Goal: Check status: Check status

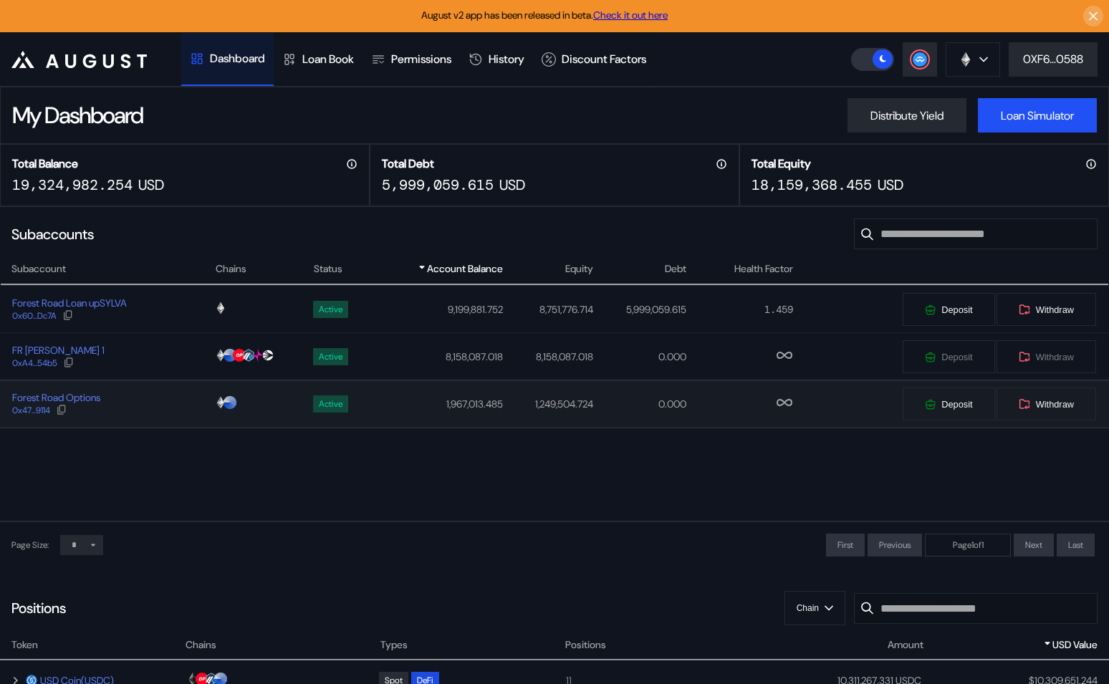
click at [156, 412] on div "Forest Road Options 0x47...9114" at bounding box center [108, 404] width 214 height 26
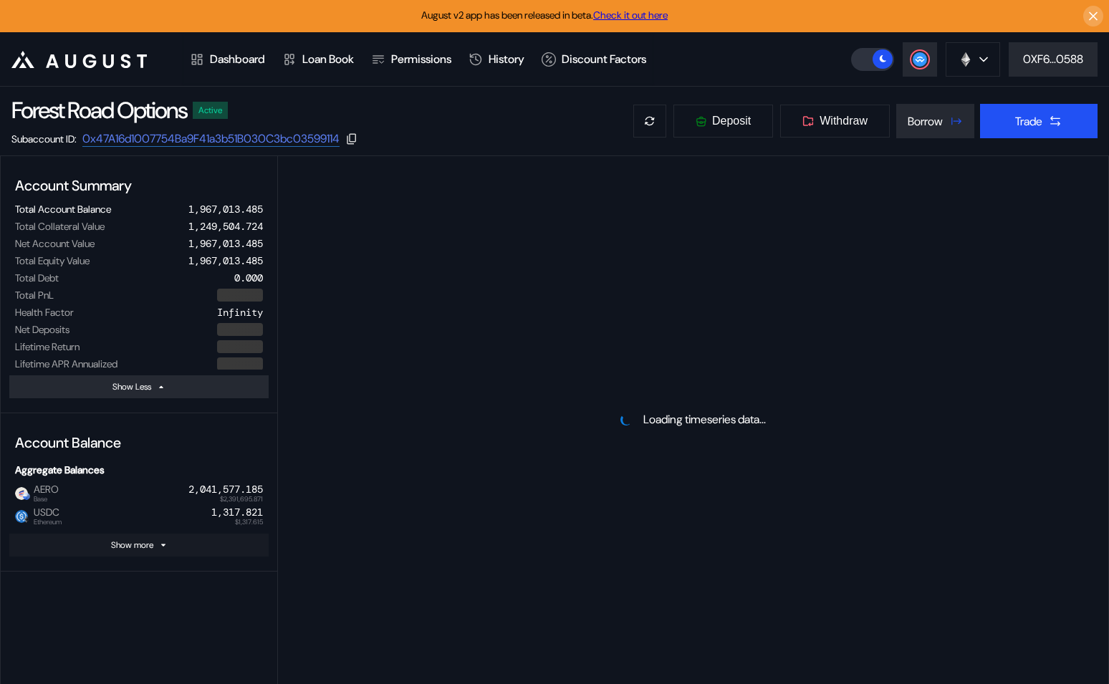
click at [144, 545] on div "Show more" at bounding box center [132, 545] width 42 height 11
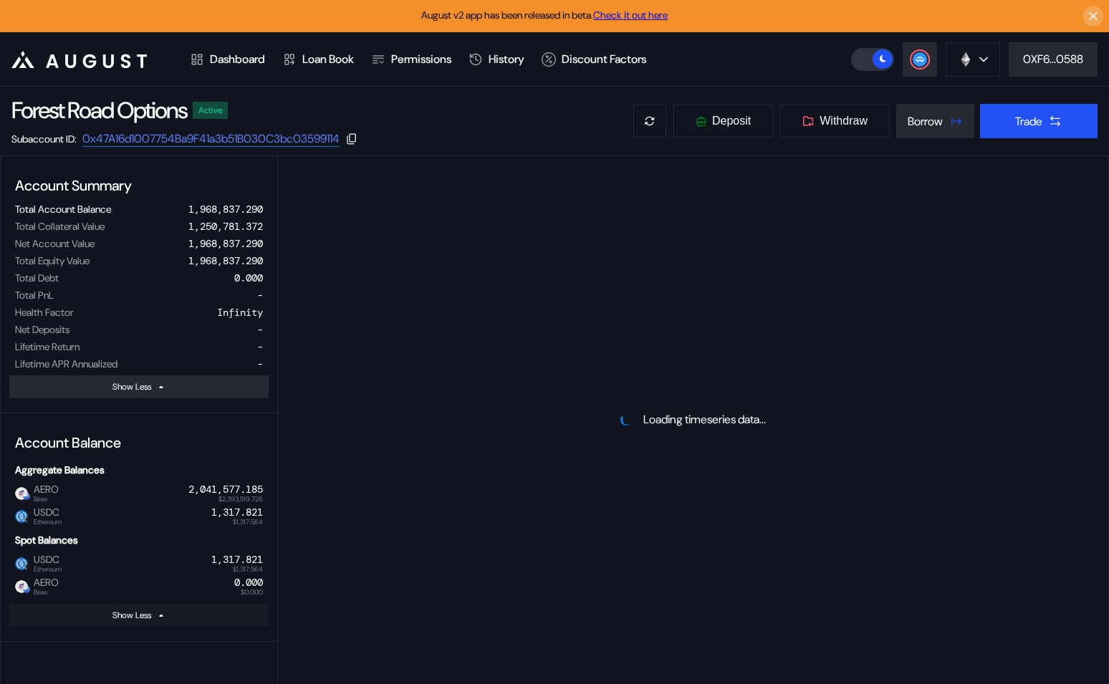
select select "*"
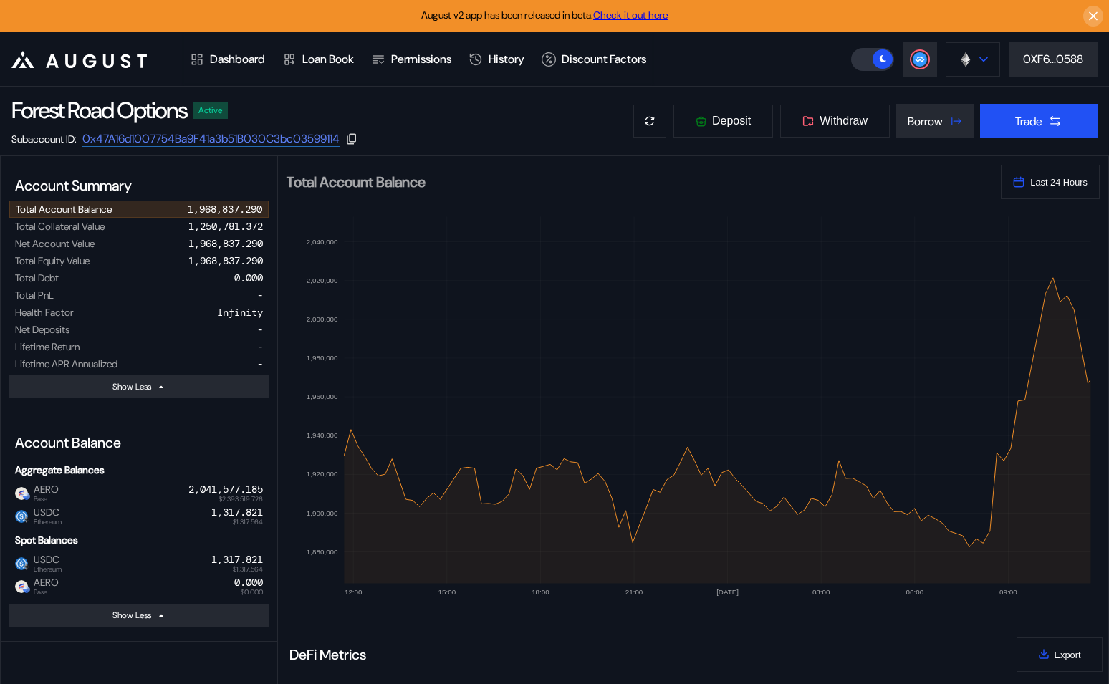
click at [972, 53] on button at bounding box center [973, 59] width 54 height 34
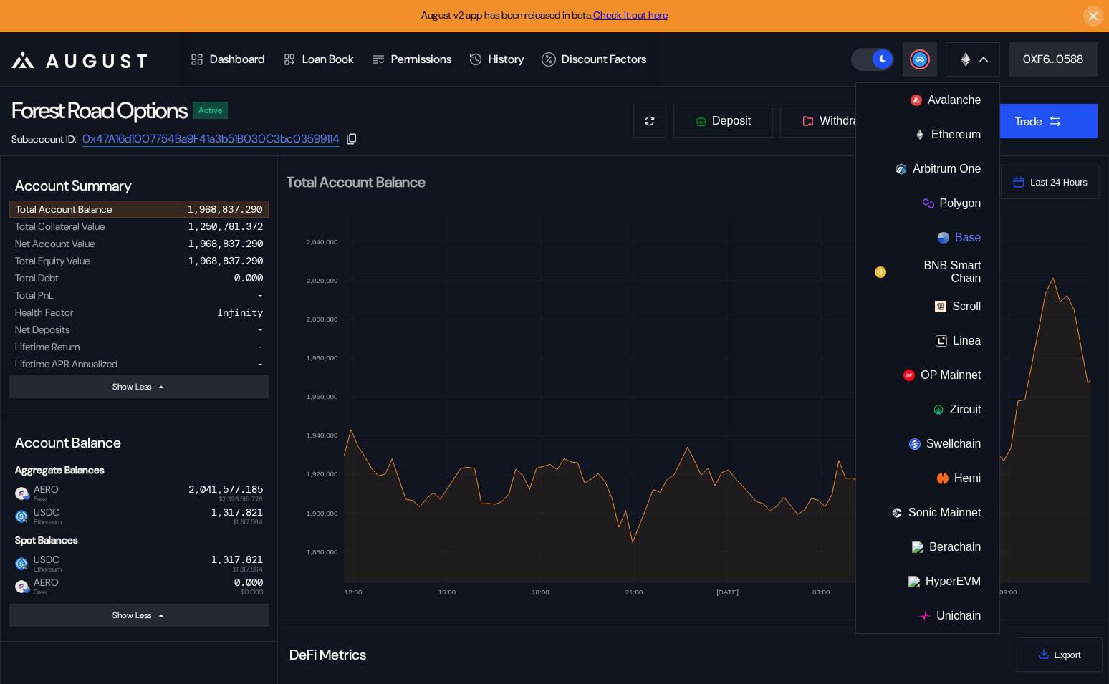
click at [950, 234] on button "Base" at bounding box center [927, 238] width 143 height 34
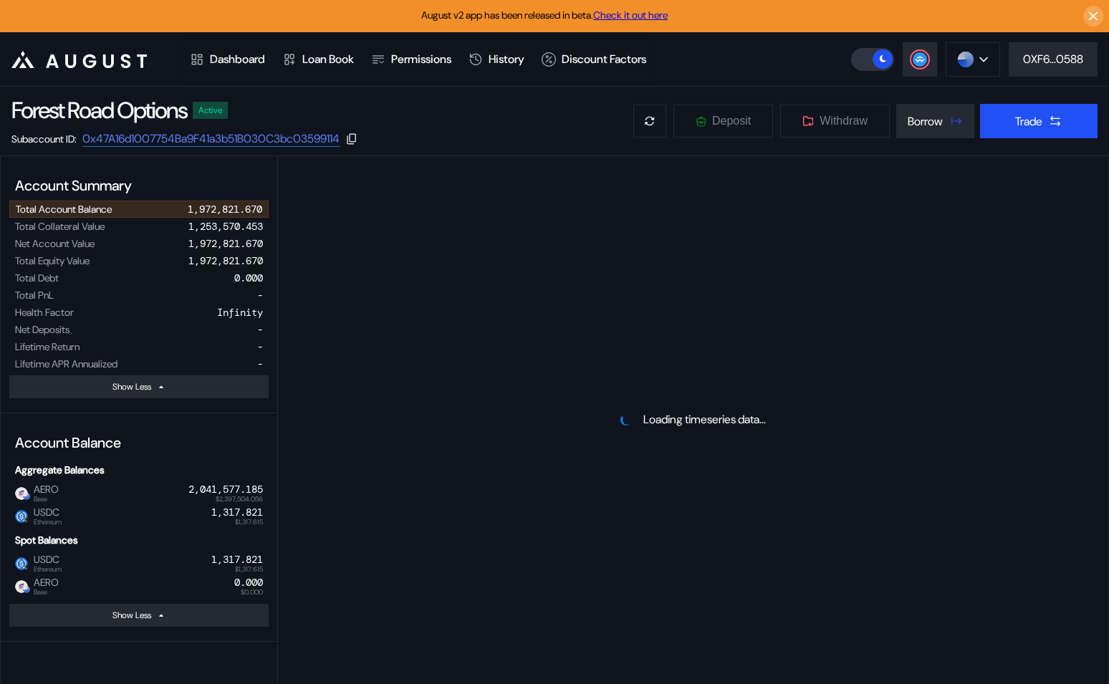
select select "*"
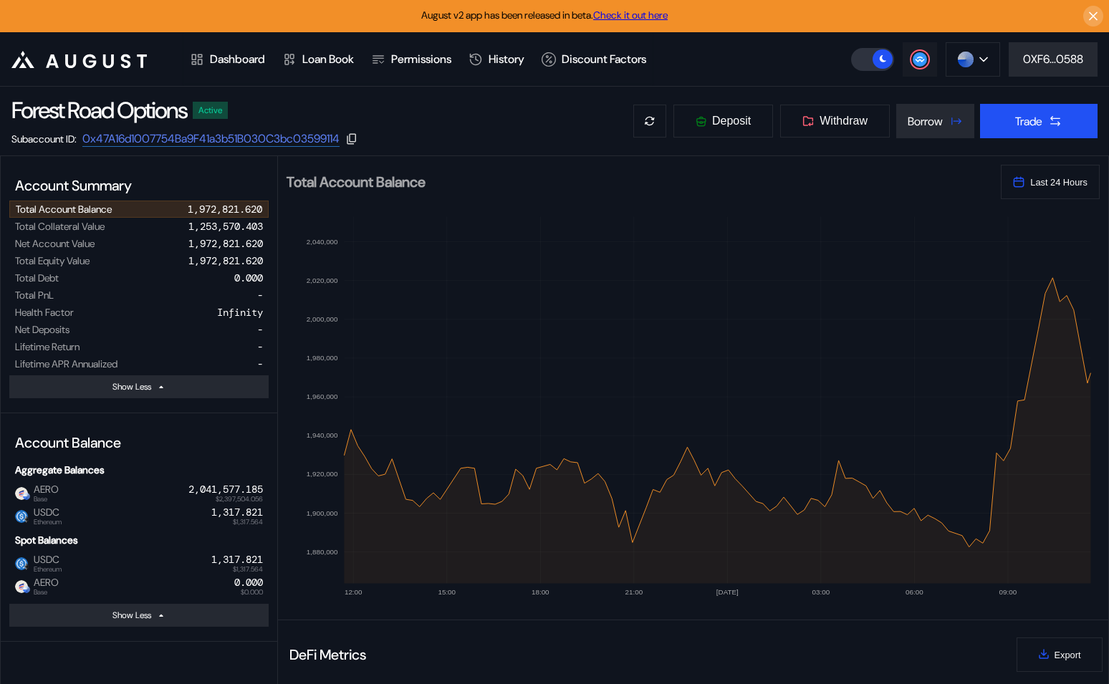
click at [924, 64] on icon at bounding box center [920, 59] width 14 height 14
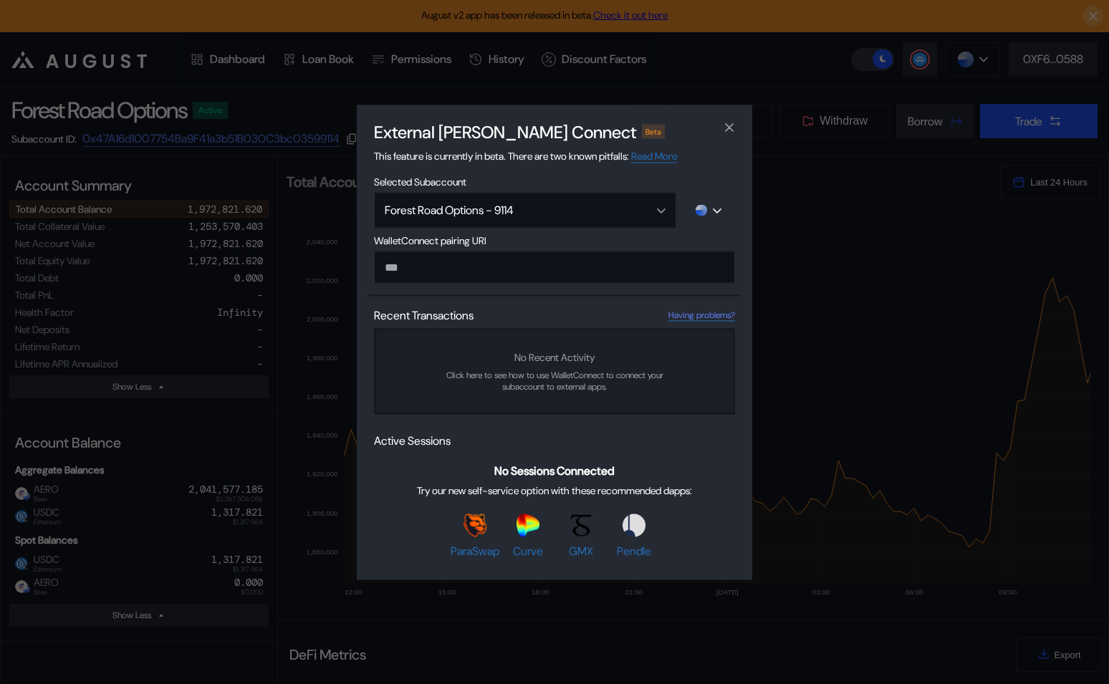
type input "**********"
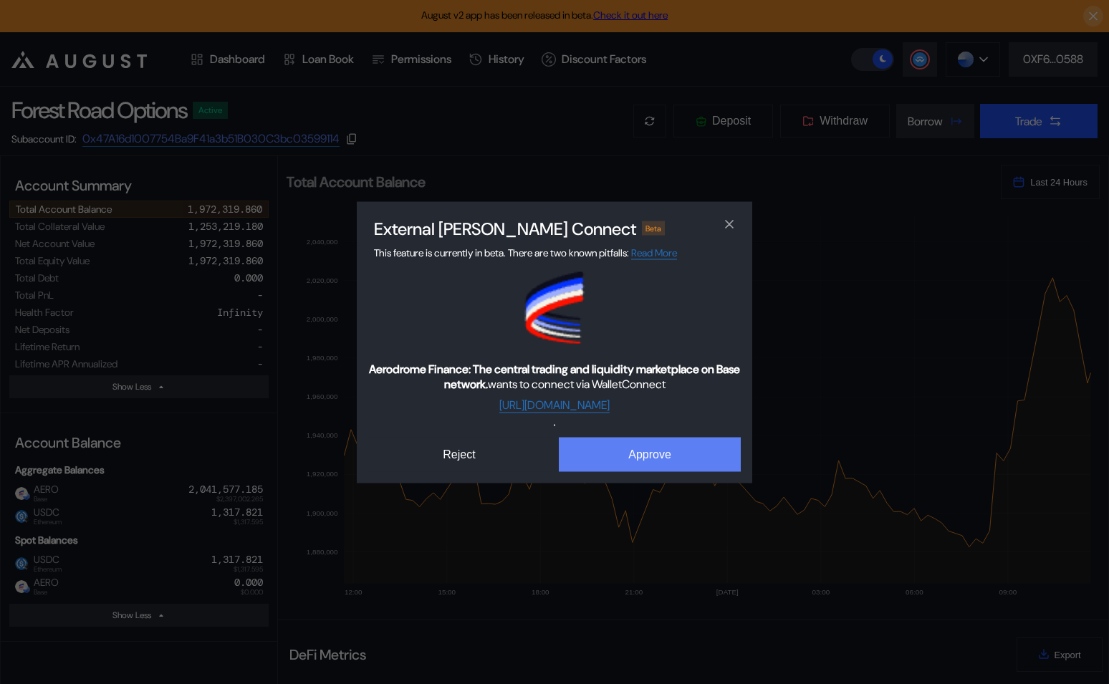
click at [655, 463] on button "Approve" at bounding box center [650, 454] width 182 height 34
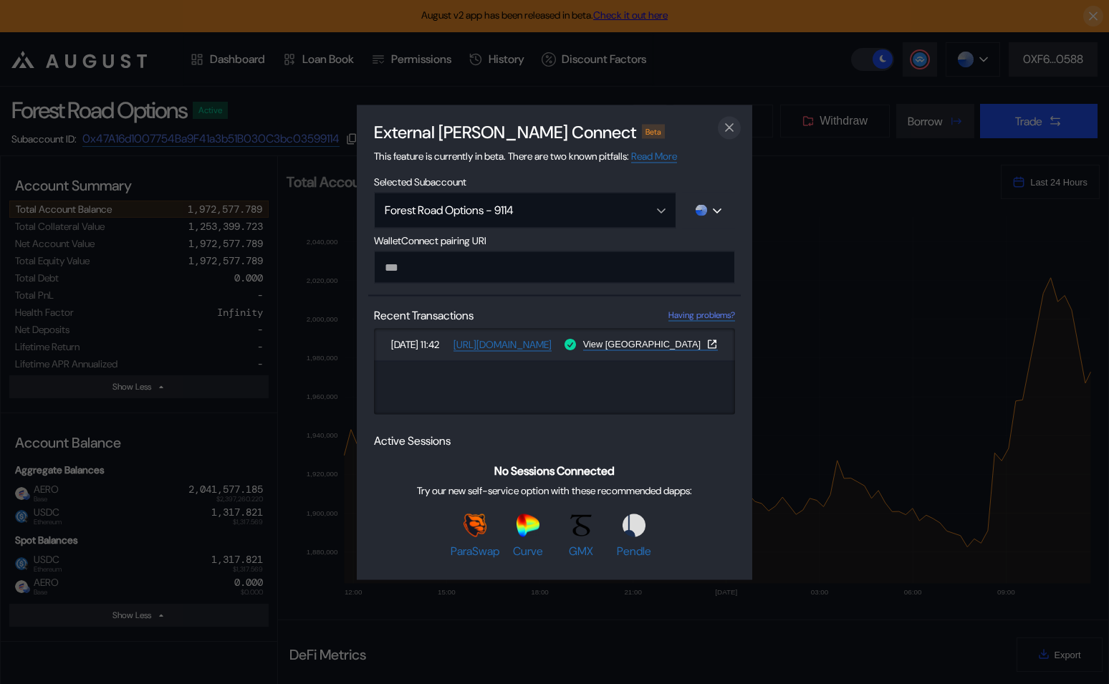
click at [725, 123] on icon "close modal" at bounding box center [729, 127] width 14 height 15
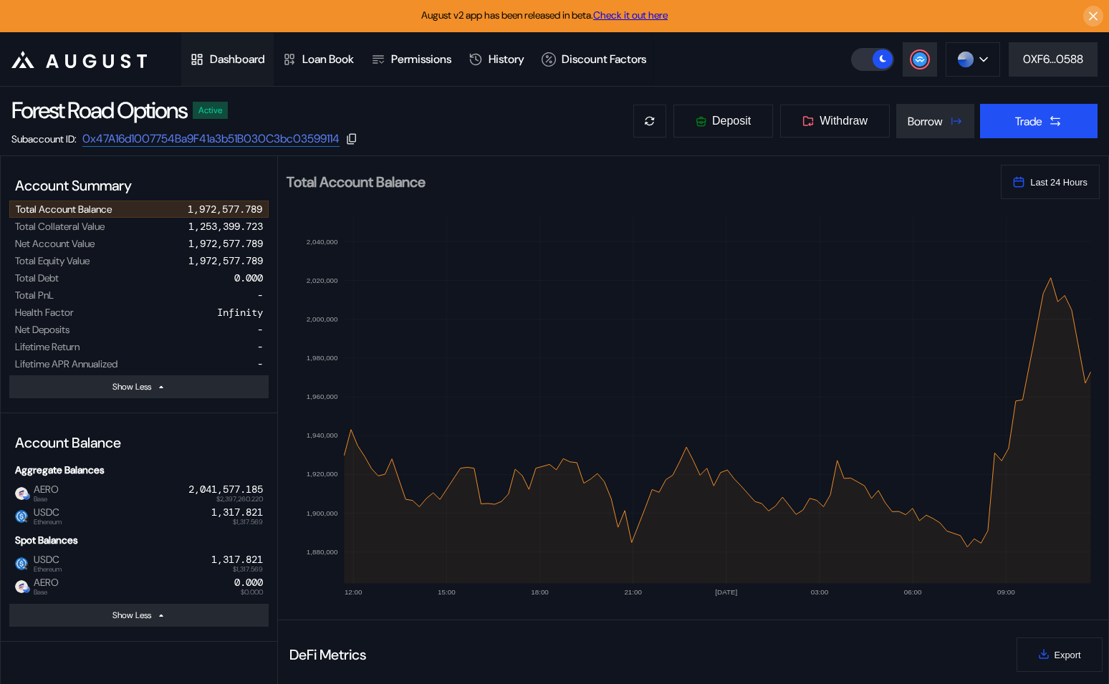
click at [253, 60] on div "Dashboard" at bounding box center [237, 59] width 55 height 15
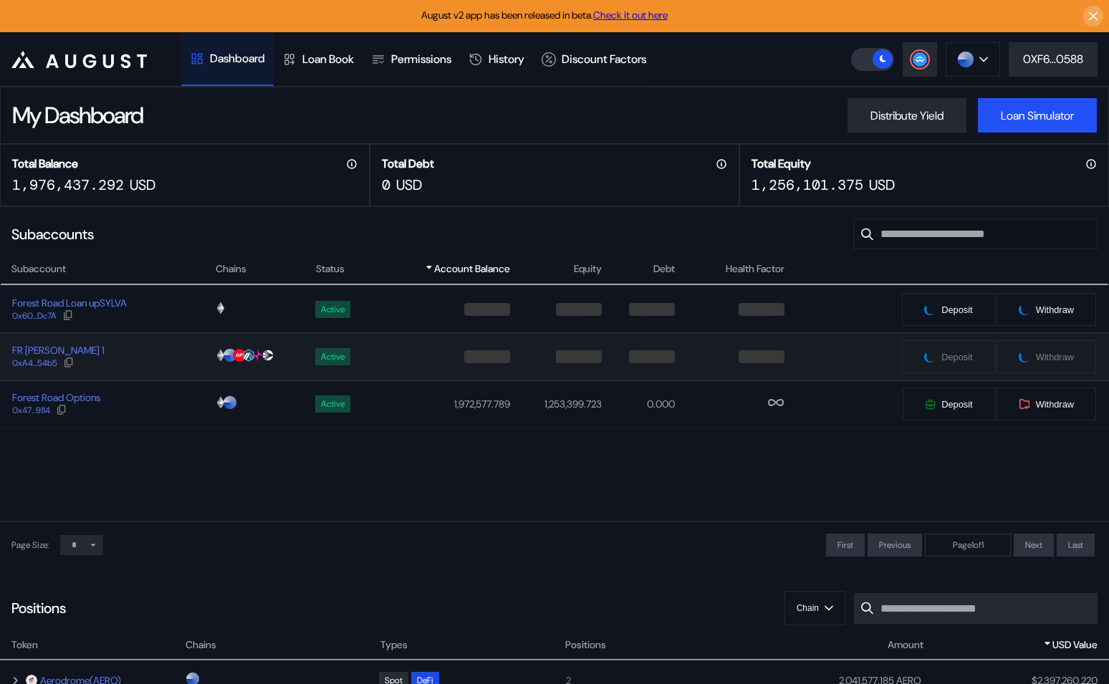
click at [156, 350] on div "FR Sylva Strategist 1 0xA4...54b5" at bounding box center [108, 357] width 214 height 26
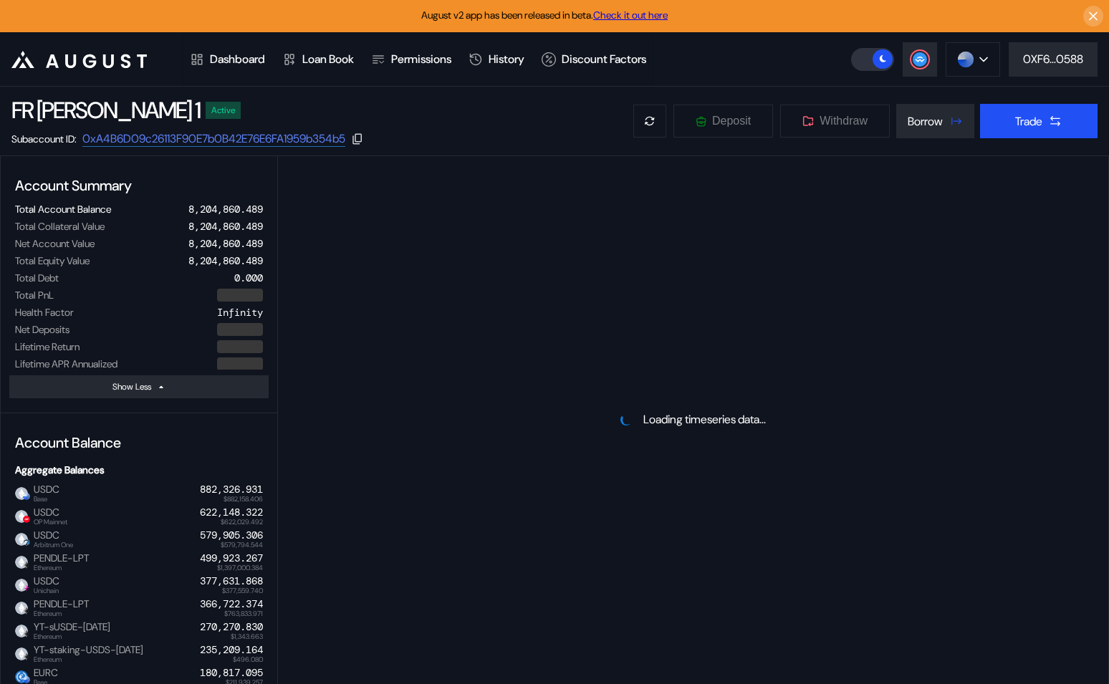
select select "*"
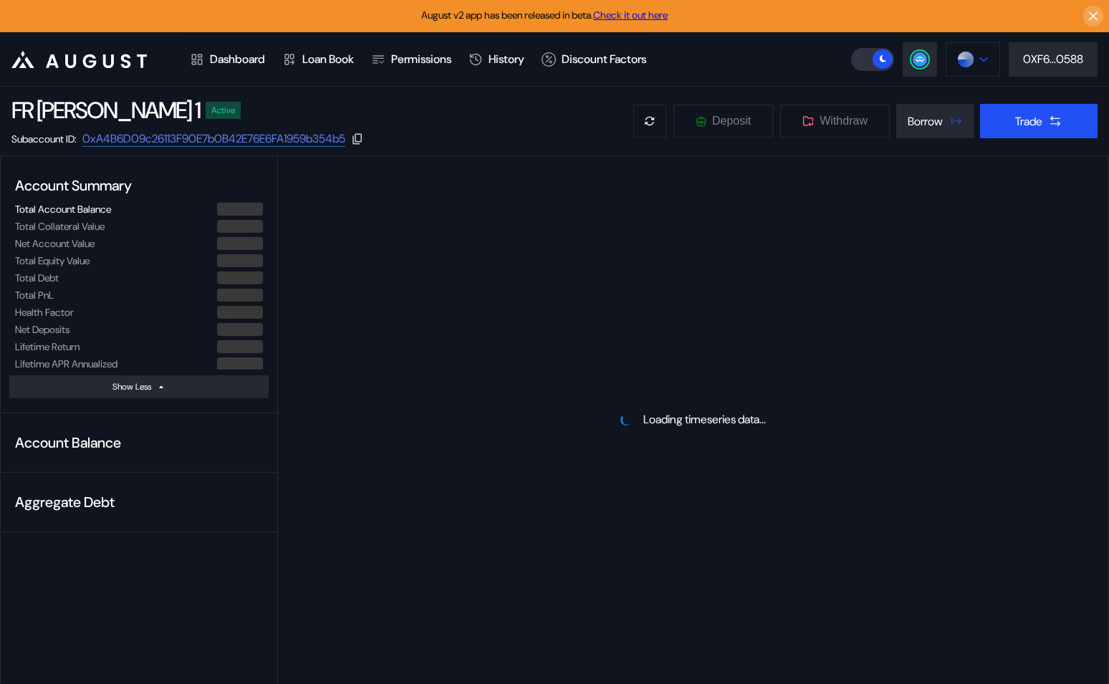
click at [971, 65] on img at bounding box center [966, 60] width 16 height 16
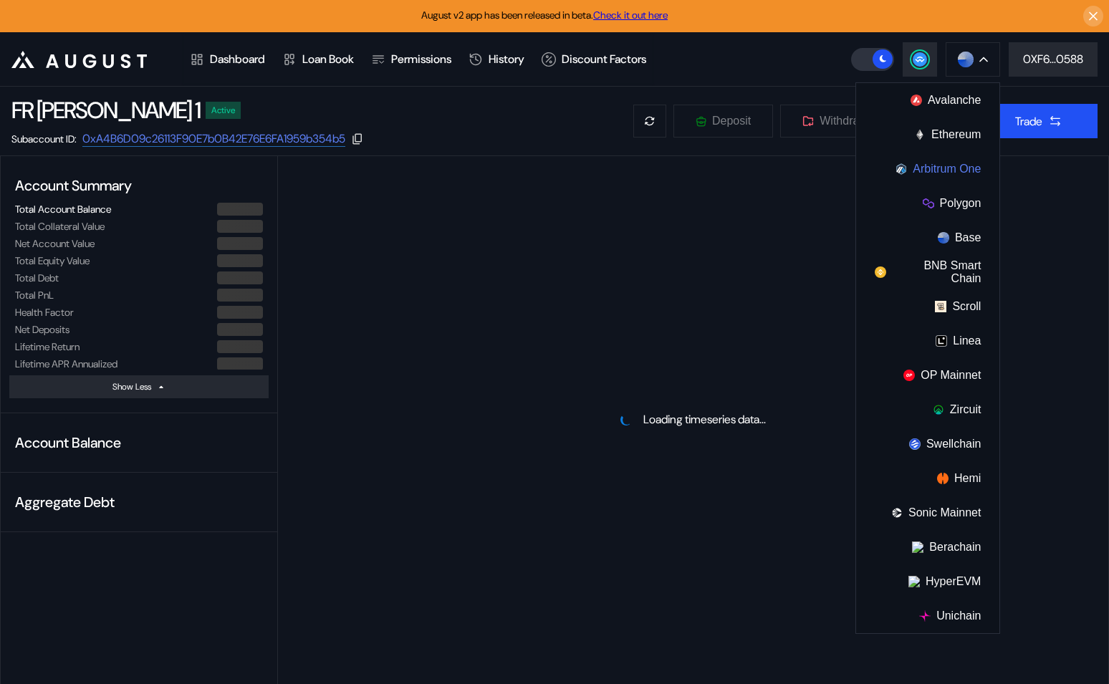
click at [950, 165] on button "Arbitrum One" at bounding box center [927, 169] width 143 height 34
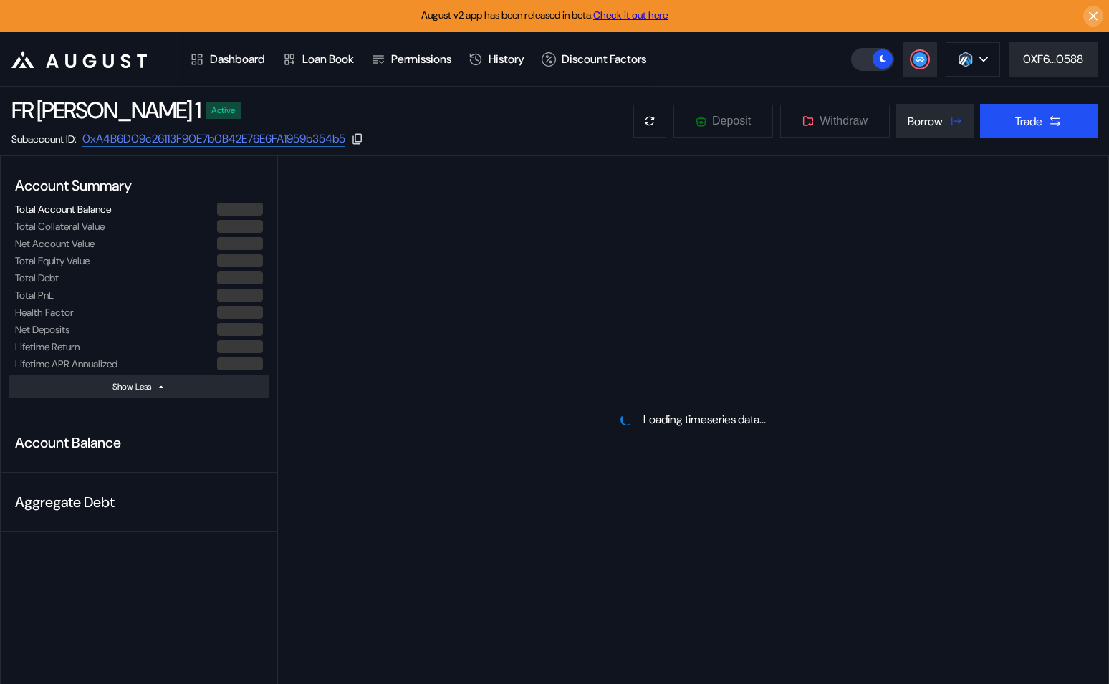
select select "*"
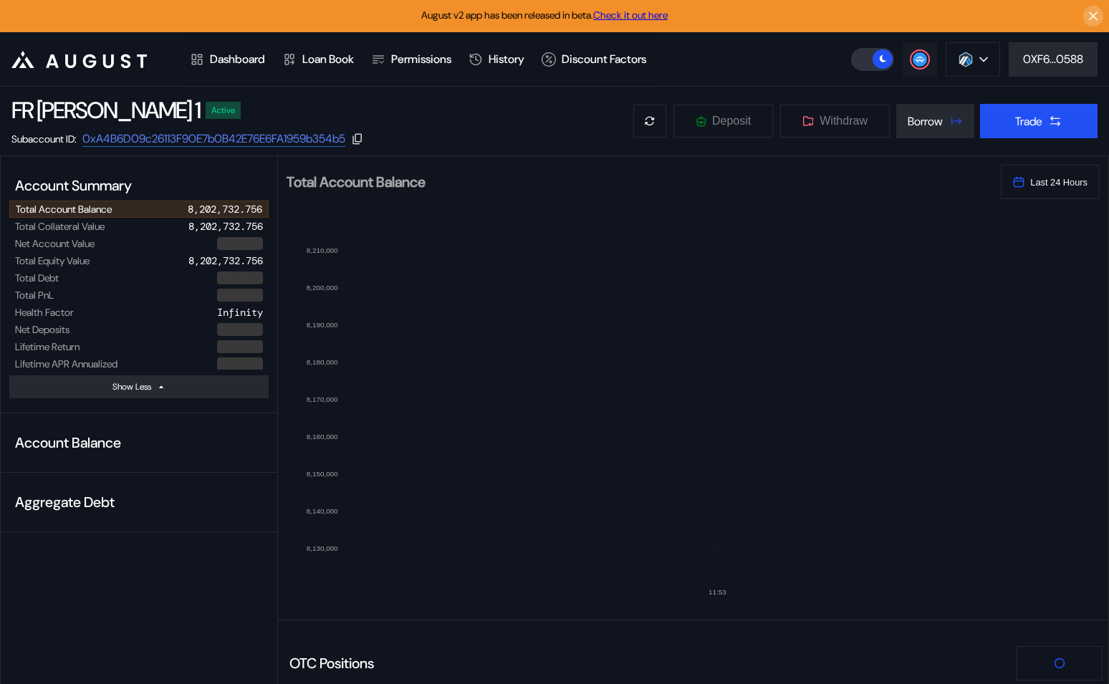
click at [912, 60] on div at bounding box center [920, 59] width 17 height 17
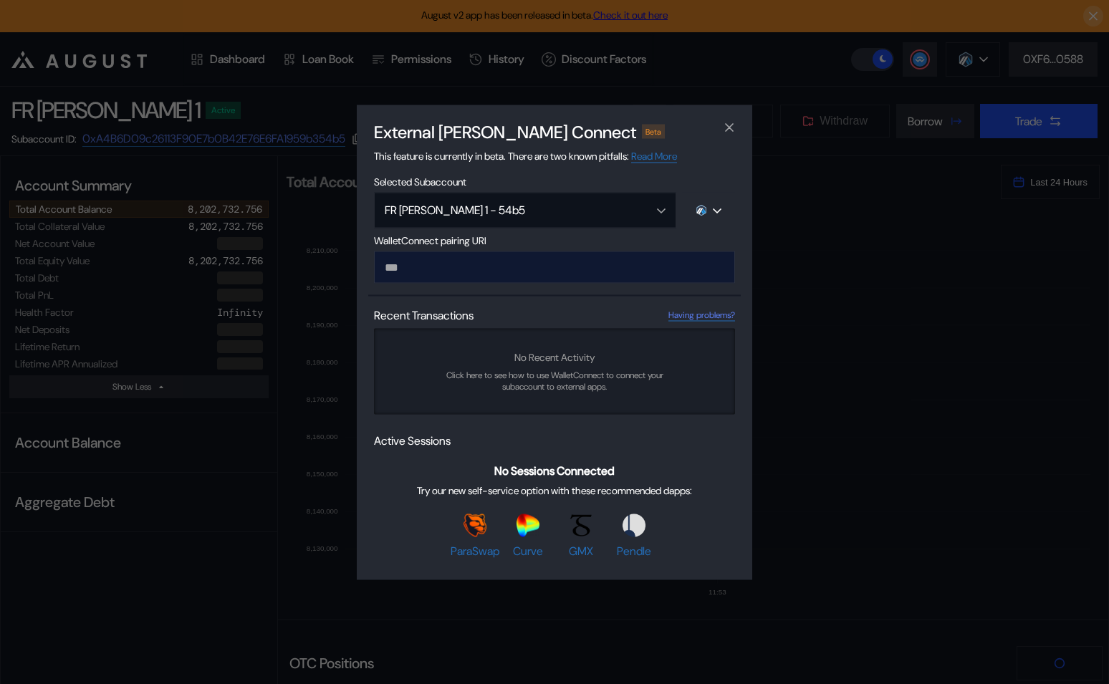
type input "**********"
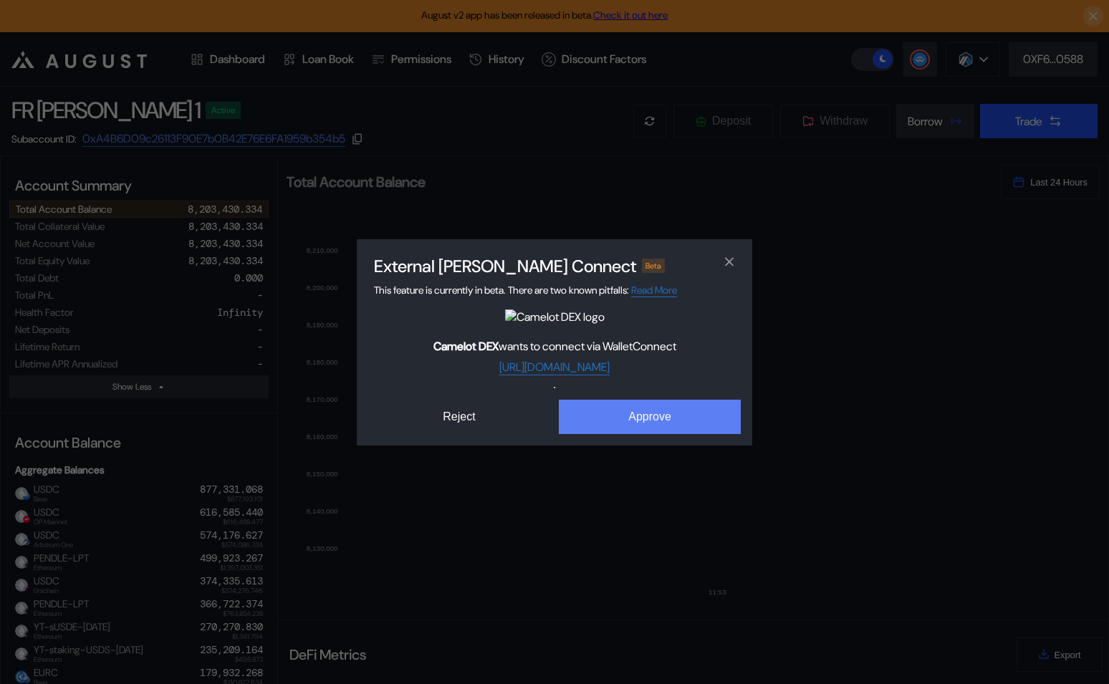
click at [672, 429] on button "Approve" at bounding box center [650, 417] width 182 height 34
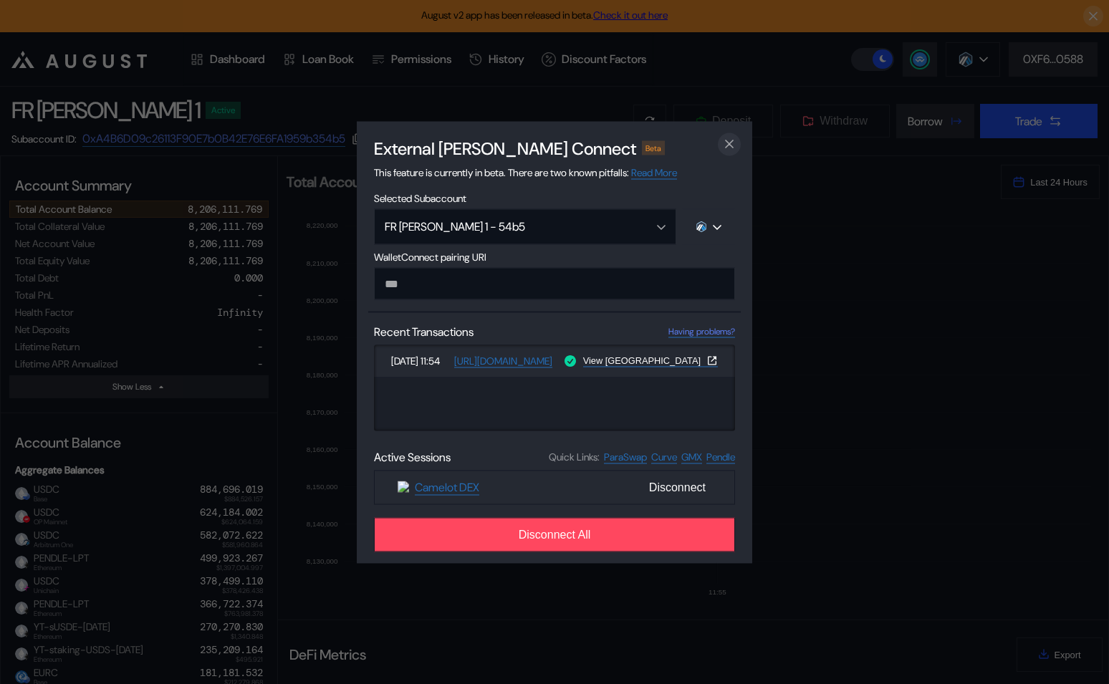
click at [734, 139] on icon "close modal" at bounding box center [729, 144] width 14 height 15
